Goal: Task Accomplishment & Management: Manage account settings

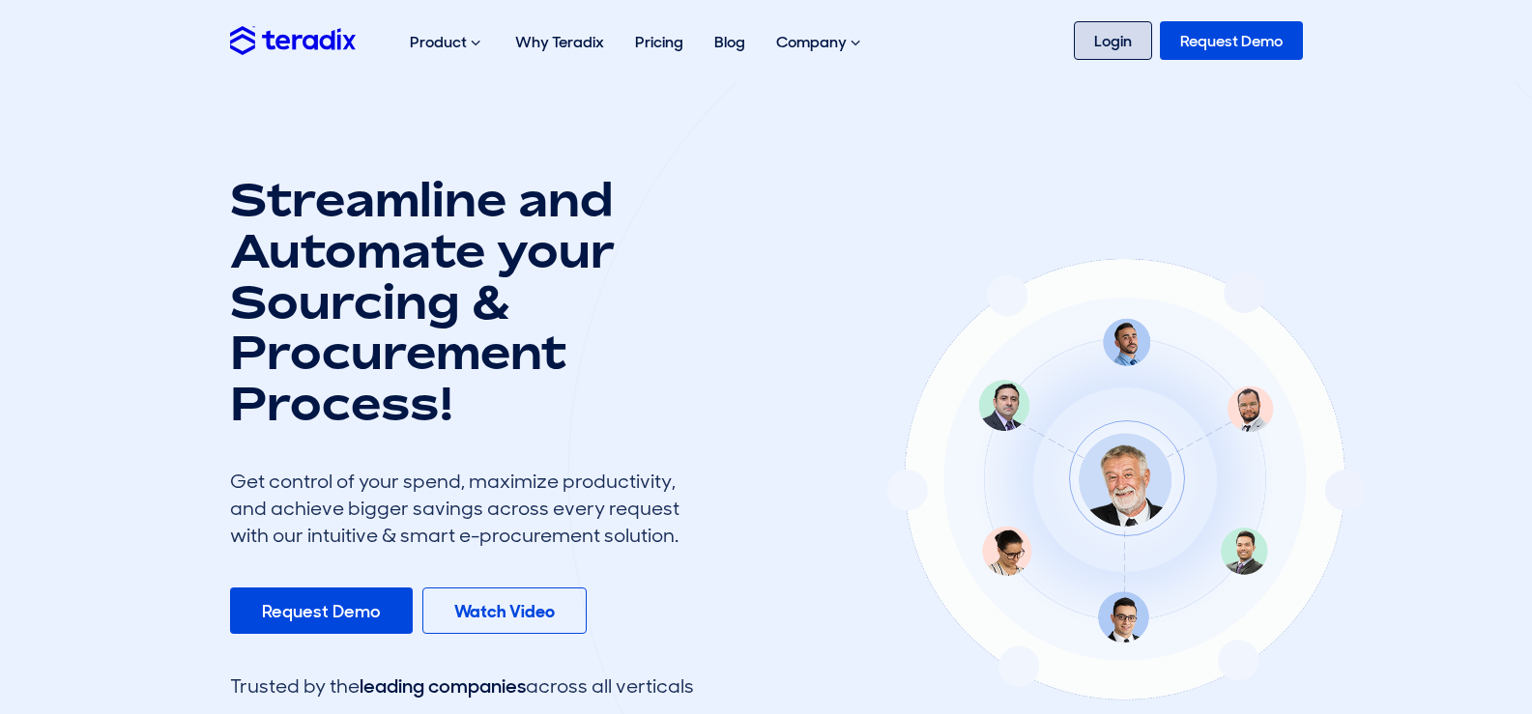
click at [1125, 46] on link "Login" at bounding box center [1113, 40] width 78 height 39
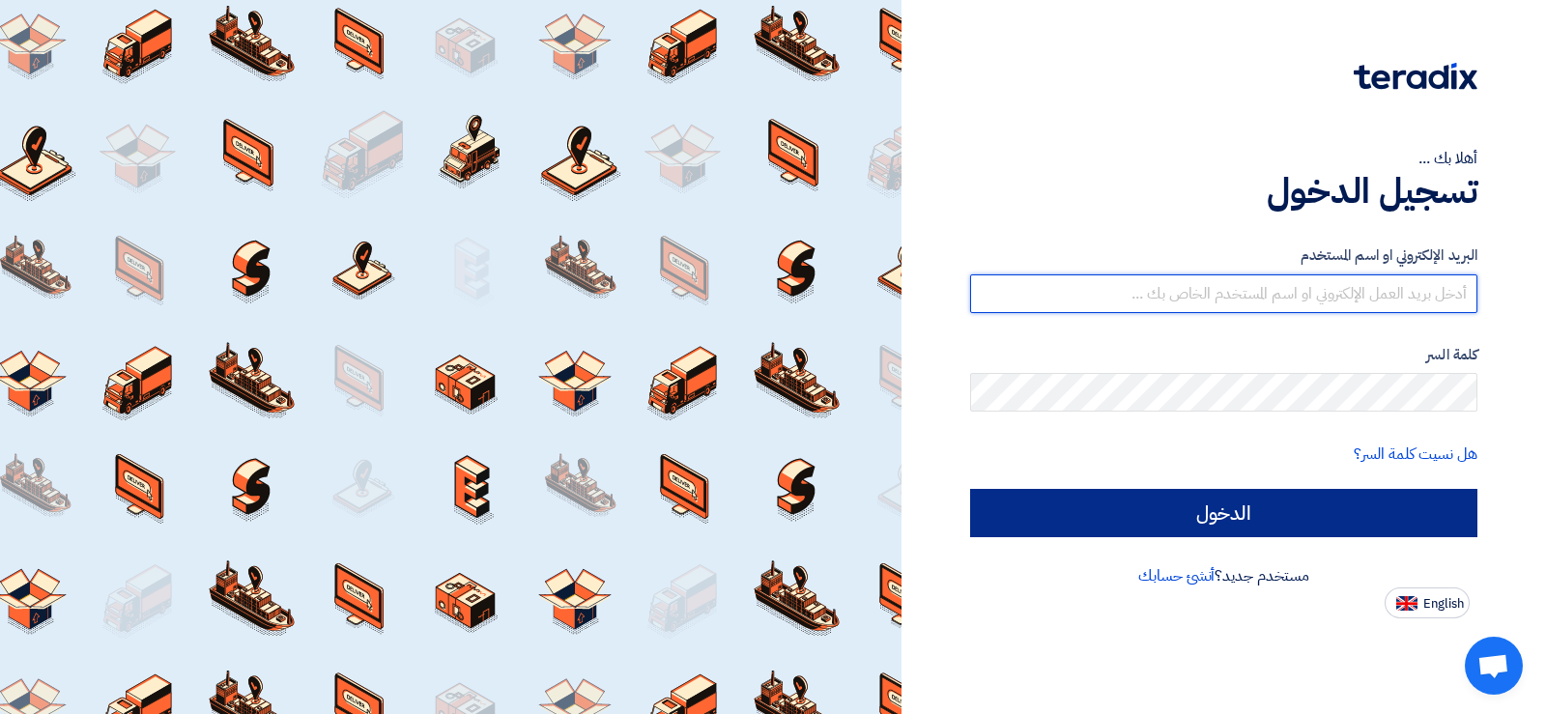
type input "[EMAIL_ADDRESS][DOMAIN_NAME]"
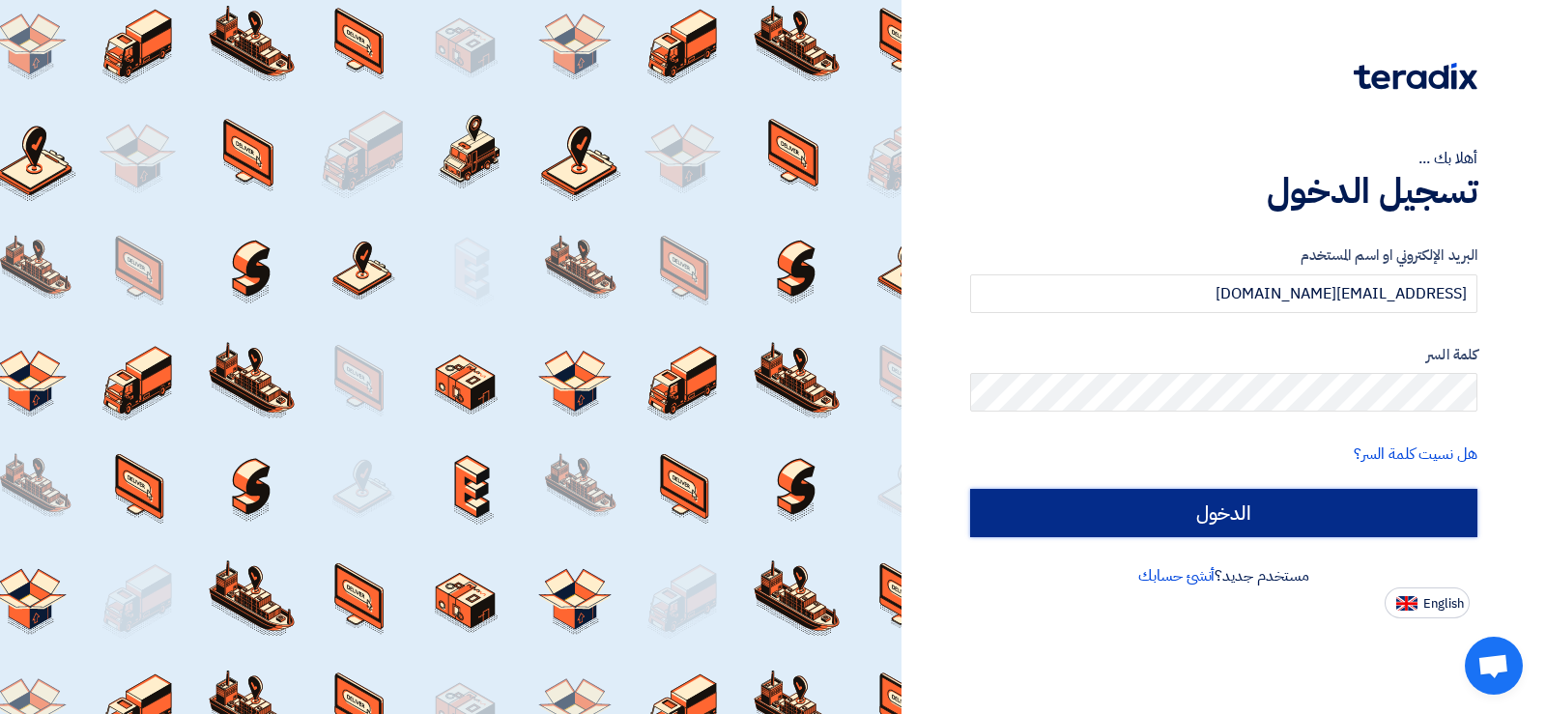
click at [1241, 518] on input "الدخول" at bounding box center [1223, 513] width 507 height 48
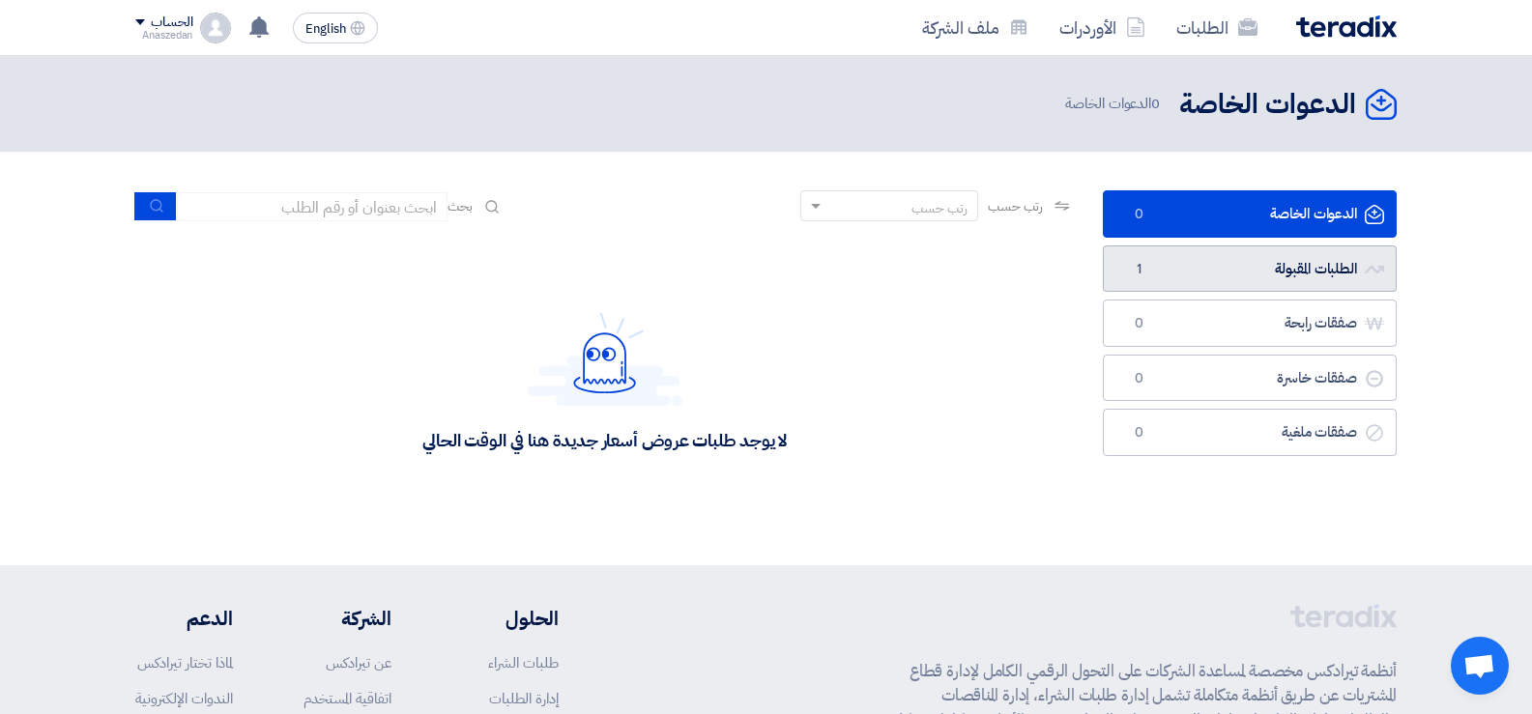
click at [1234, 265] on link "الطلبات المقبولة الطلبات المقبولة 1" at bounding box center [1250, 269] width 294 height 47
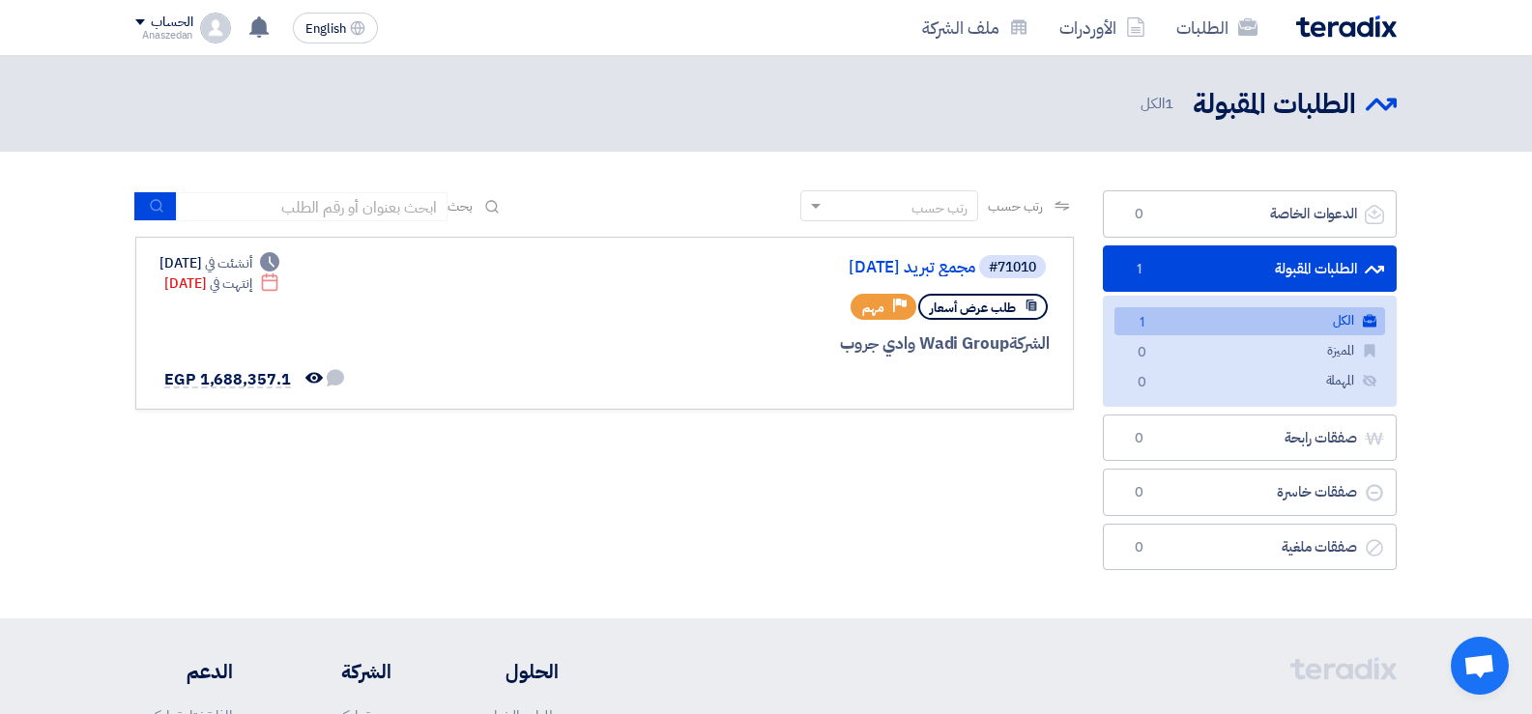
click at [1452, 254] on section "الدعوات الخاصة الدعوات الخاصة 0 الطلبات المقبولة الطلبات المقبولة 1 الكل الكل 1…" at bounding box center [766, 385] width 1532 height 467
